Goal: Transaction & Acquisition: Purchase product/service

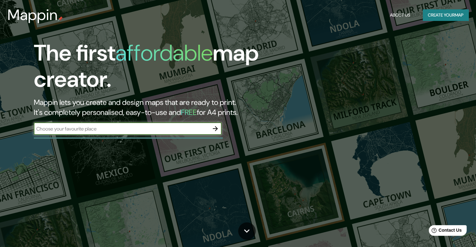
click at [106, 131] on input "text" at bounding box center [121, 128] width 175 height 7
type input "[GEOGRAPHIC_DATA]"
click at [215, 131] on icon "button" at bounding box center [215, 129] width 8 height 8
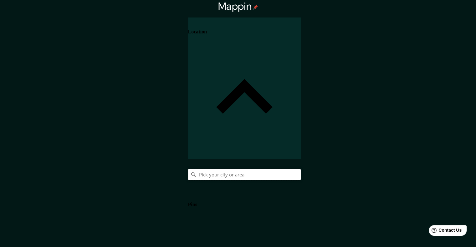
click at [300, 169] on input "Pick your city or area" at bounding box center [244, 174] width 113 height 11
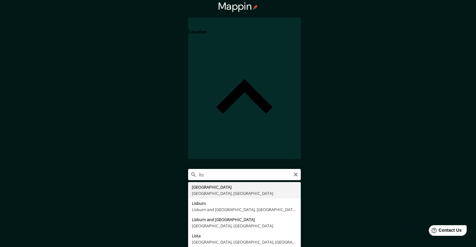
type input "[GEOGRAPHIC_DATA], [GEOGRAPHIC_DATA], [GEOGRAPHIC_DATA]"
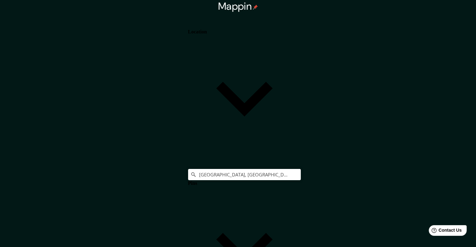
click at [207, 32] on h4 "Location" at bounding box center [197, 32] width 19 height 6
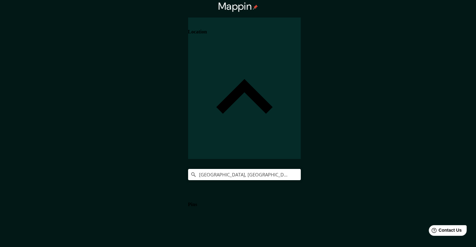
click at [197, 202] on h4 "Pins" at bounding box center [192, 205] width 9 height 6
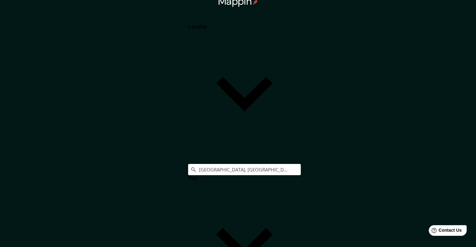
scroll to position [5, 0]
click at [394, 205] on body "Mappin Location [GEOGRAPHIC_DATA], [GEOGRAPHIC_DATA], [GEOGRAPHIC_DATA] Pins St…" at bounding box center [238, 118] width 476 height 247
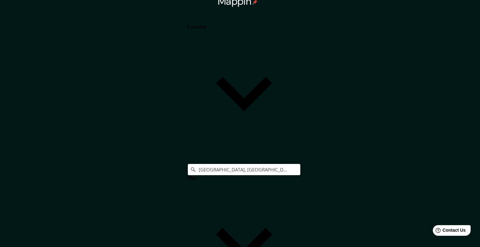
click at [388, 247] on li "A4" at bounding box center [244, 250] width 463 height 6
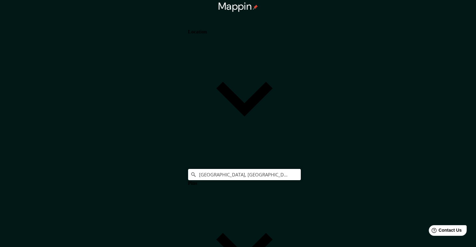
scroll to position [0, 0]
click at [207, 35] on h4 "Location" at bounding box center [197, 32] width 19 height 6
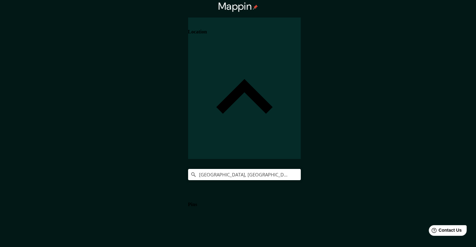
click at [207, 35] on h4 "Location" at bounding box center [197, 32] width 19 height 6
click at [197, 202] on h4 "Pins" at bounding box center [192, 205] width 9 height 6
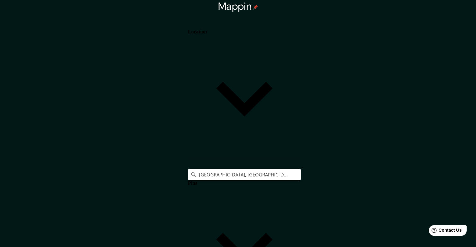
click at [197, 181] on h4 "Pins" at bounding box center [192, 184] width 9 height 6
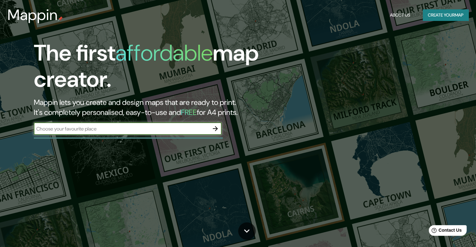
click at [137, 130] on input "text" at bounding box center [121, 128] width 175 height 7
type input "[GEOGRAPHIC_DATA]"
click at [217, 130] on icon "button" at bounding box center [215, 129] width 8 height 8
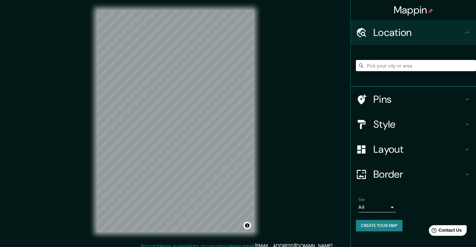
click at [401, 68] on input "Pick your city or area" at bounding box center [415, 65] width 120 height 11
type input "[GEOGRAPHIC_DATA], [GEOGRAPHIC_DATA], [GEOGRAPHIC_DATA]"
